Goal: Book appointment/travel/reservation

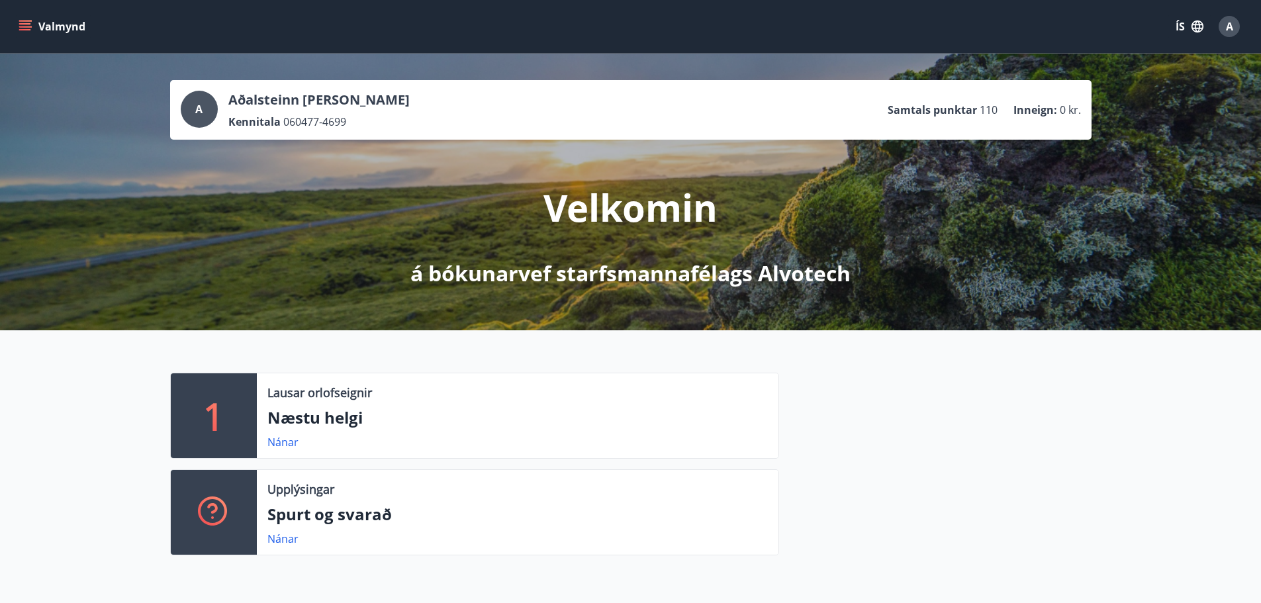
click at [62, 27] on button "Valmynd" at bounding box center [53, 27] width 75 height 24
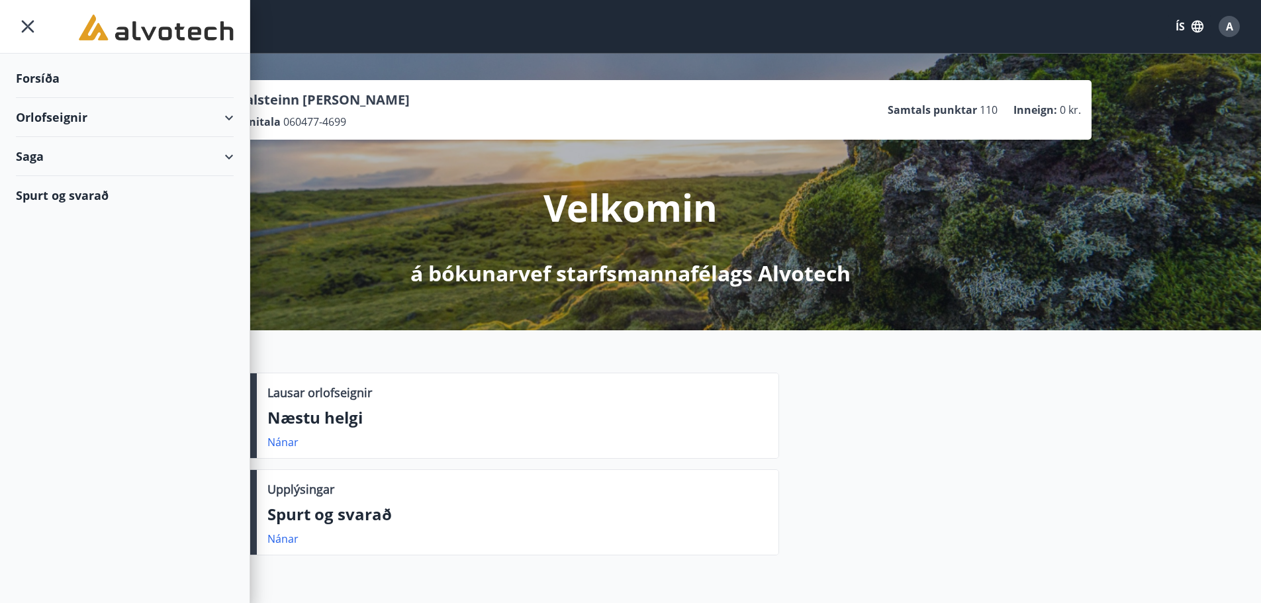
click at [48, 112] on div "Orlofseignir" at bounding box center [125, 117] width 218 height 39
click at [48, 181] on div "Bókunardagatal" at bounding box center [124, 179] width 197 height 28
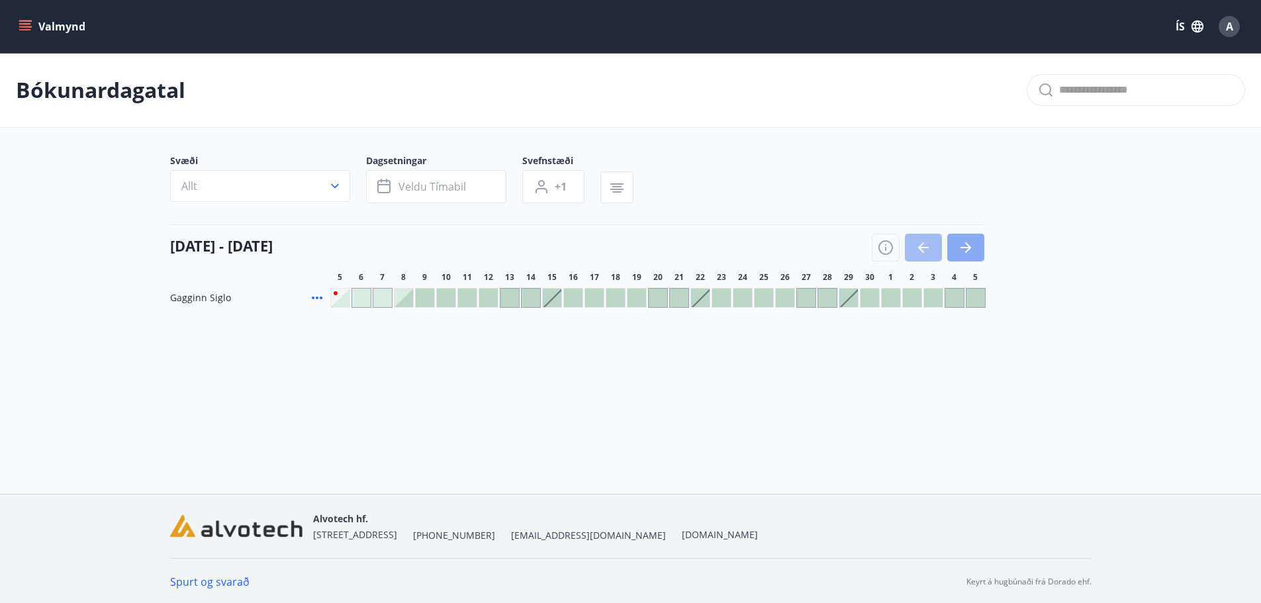
click at [968, 252] on icon "button" at bounding box center [966, 248] width 16 height 16
